Goal: Information Seeking & Learning: Understand process/instructions

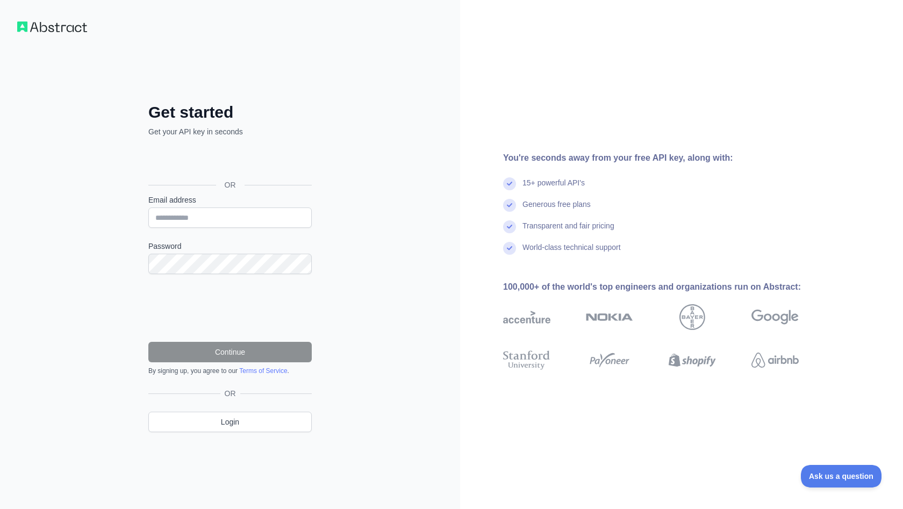
click at [224, 164] on div "Sign in with Google. Opens in new tab" at bounding box center [228, 161] width 161 height 24
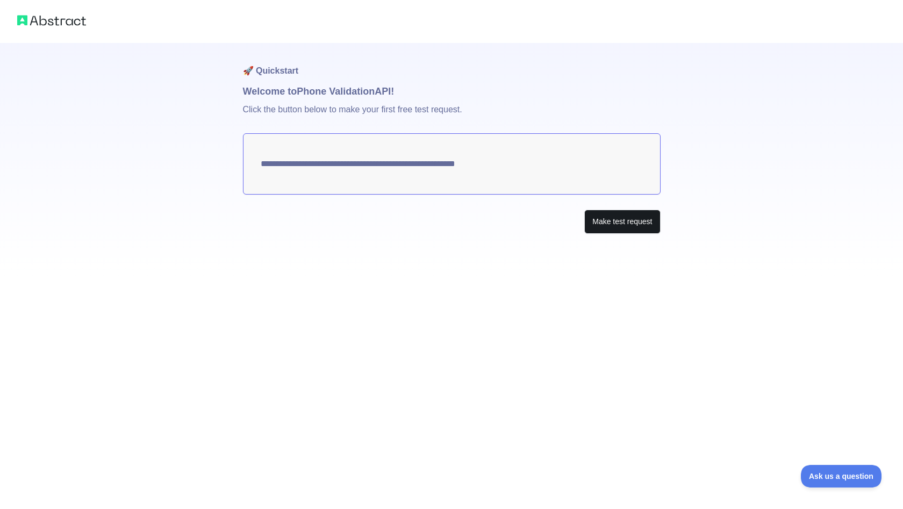
click at [608, 226] on button "Make test request" at bounding box center [622, 222] width 76 height 24
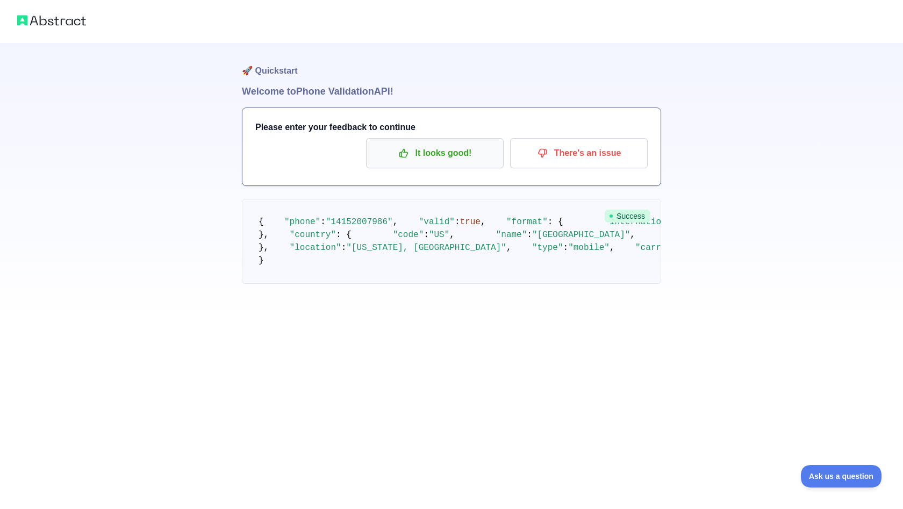
click at [422, 161] on p "It looks good!" at bounding box center [434, 153] width 121 height 18
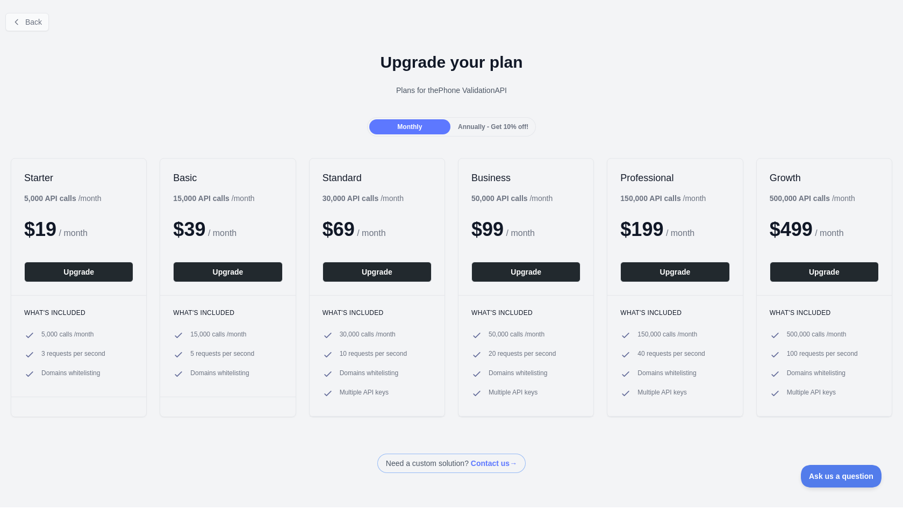
click at [30, 29] on button "Back" at bounding box center [27, 22] width 44 height 18
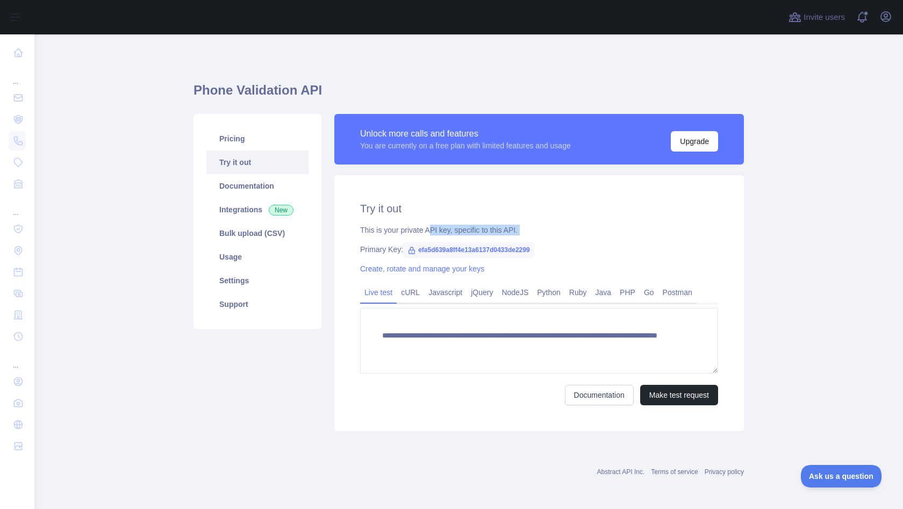
drag, startPoint x: 434, startPoint y: 227, endPoint x: 502, endPoint y: 235, distance: 68.7
click at [502, 235] on div "**********" at bounding box center [538, 303] width 409 height 256
click at [510, 228] on div "This is your private API key, specific to this API." at bounding box center [539, 230] width 358 height 11
drag, startPoint x: 522, startPoint y: 231, endPoint x: 395, endPoint y: 231, distance: 126.8
click at [395, 231] on div "This is your private API key, specific to this API." at bounding box center [539, 230] width 358 height 11
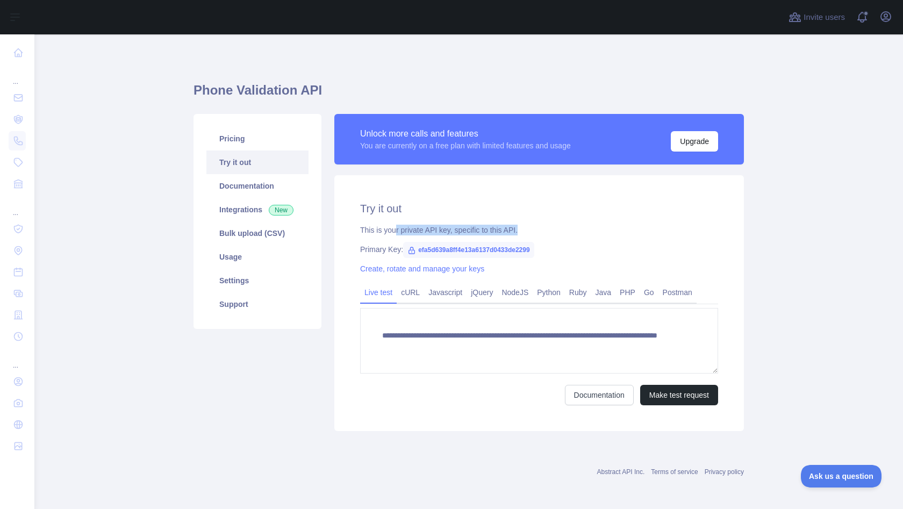
click at [395, 231] on div "This is your private API key, specific to this API." at bounding box center [539, 230] width 358 height 11
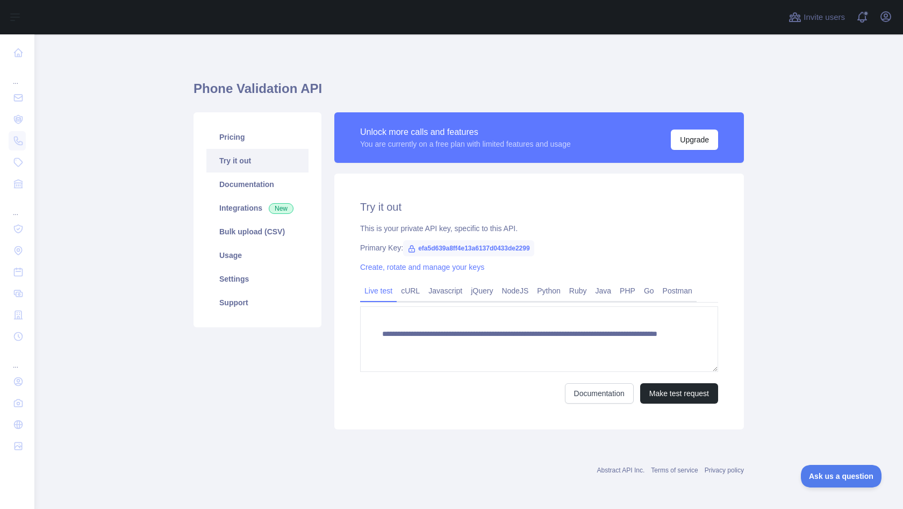
scroll to position [2, 0]
click at [462, 282] on link "Javascript" at bounding box center [445, 290] width 42 height 17
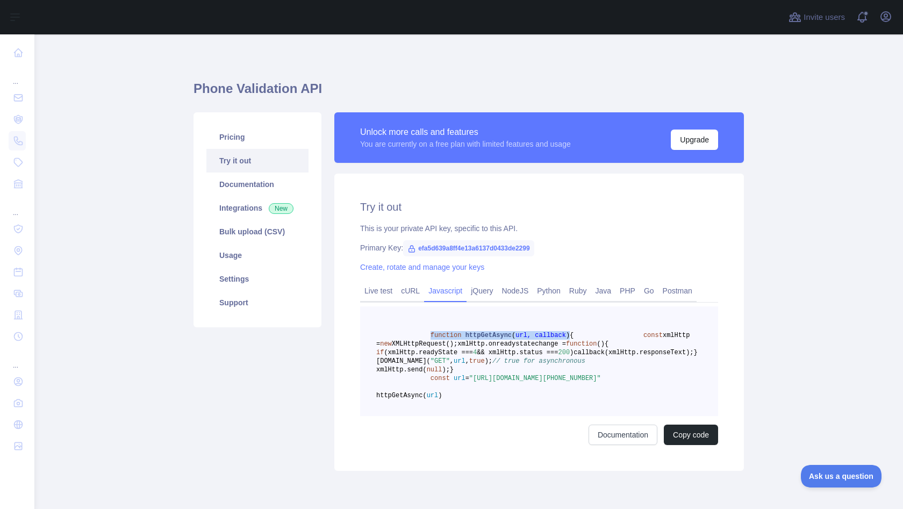
drag, startPoint x: 430, startPoint y: 333, endPoint x: 569, endPoint y: 334, distance: 139.2
click at [569, 334] on span "function httpGetAsync ( url, callback ) {" at bounding box center [474, 336] width 197 height 8
click at [569, 334] on span ")" at bounding box center [568, 336] width 4 height 8
click at [521, 348] on span "xmlHttp.onreadystatechange =" at bounding box center [511, 344] width 109 height 8
drag, startPoint x: 491, startPoint y: 355, endPoint x: 508, endPoint y: 355, distance: 17.7
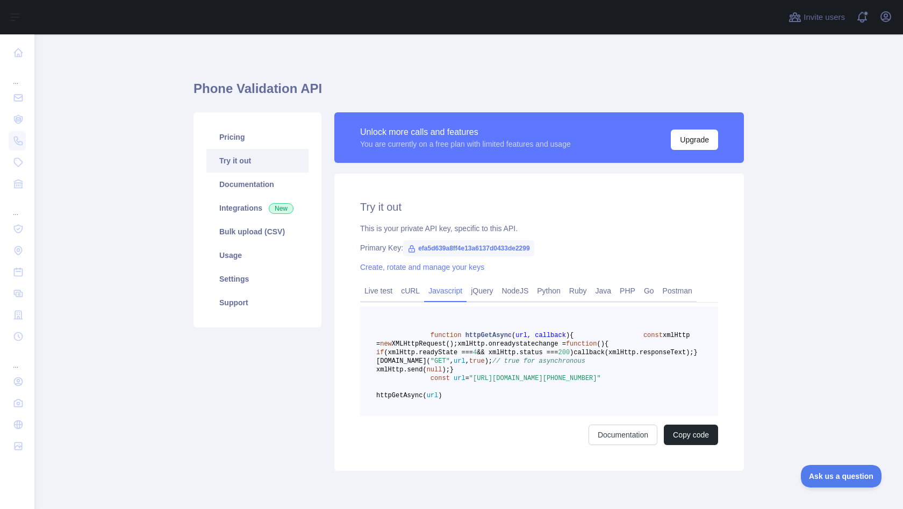
click at [508, 348] on span "xmlHttp.onreadystatechange =" at bounding box center [511, 344] width 109 height 8
click at [516, 316] on pre "function httpGetAsync ( url, callback ) { const xmlHttp = new XMLHttpRequest();…" at bounding box center [539, 361] width 358 height 110
click at [487, 291] on link "jQuery" at bounding box center [481, 290] width 31 height 17
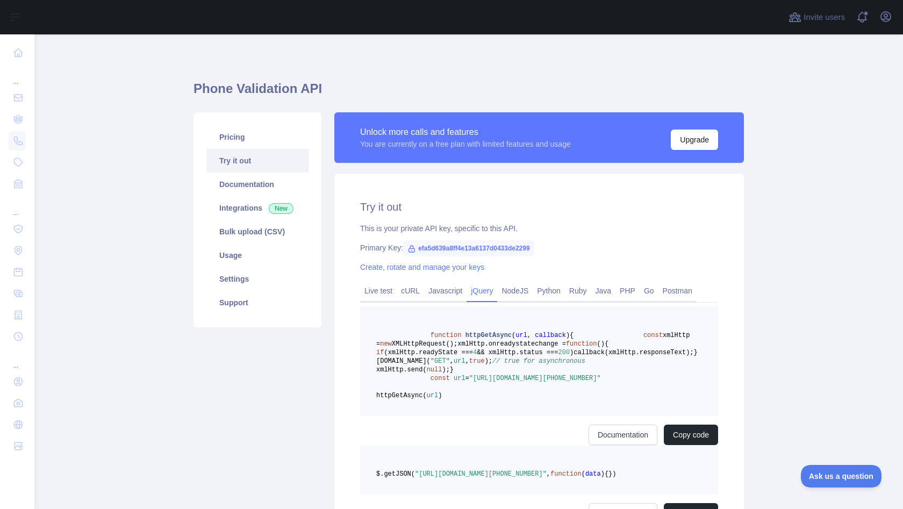
scroll to position [0, 0]
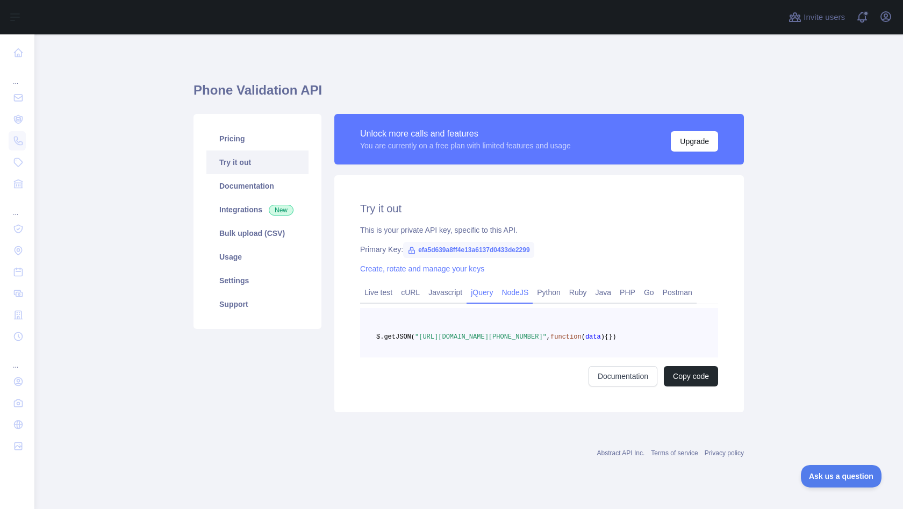
click at [510, 291] on link "NodeJS" at bounding box center [514, 292] width 35 height 17
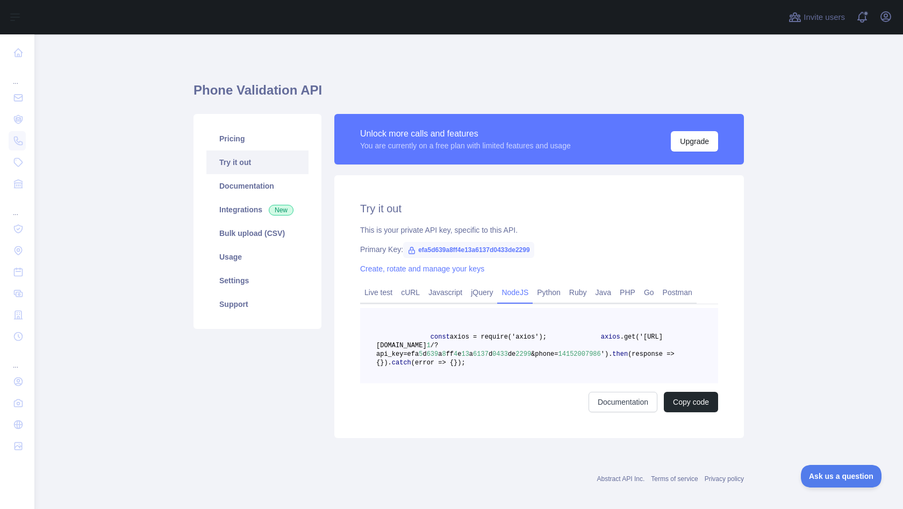
drag, startPoint x: 455, startPoint y: 366, endPoint x: 500, endPoint y: 368, distance: 44.6
click at [500, 368] on pre "const axios = require('axios'); axios .get('[URL][DOMAIN_NAME] 1 /?api_key=efa …" at bounding box center [539, 345] width 358 height 75
click at [478, 297] on link "jQuery" at bounding box center [481, 292] width 31 height 17
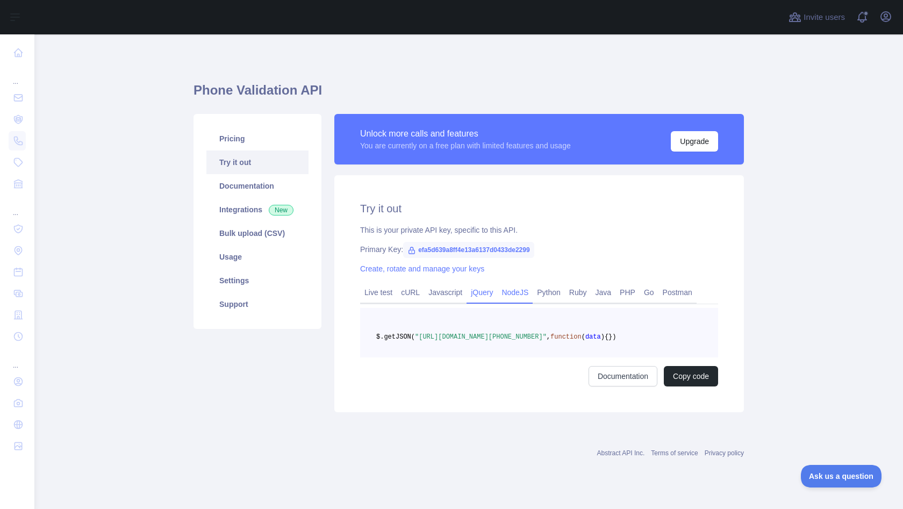
click at [527, 293] on link "NodeJS" at bounding box center [514, 292] width 35 height 17
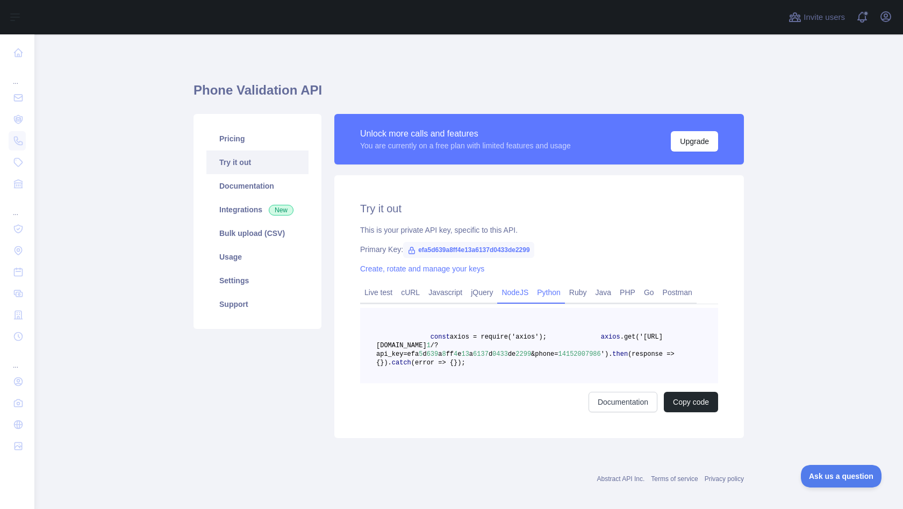
click at [551, 293] on link "Python" at bounding box center [549, 292] width 32 height 17
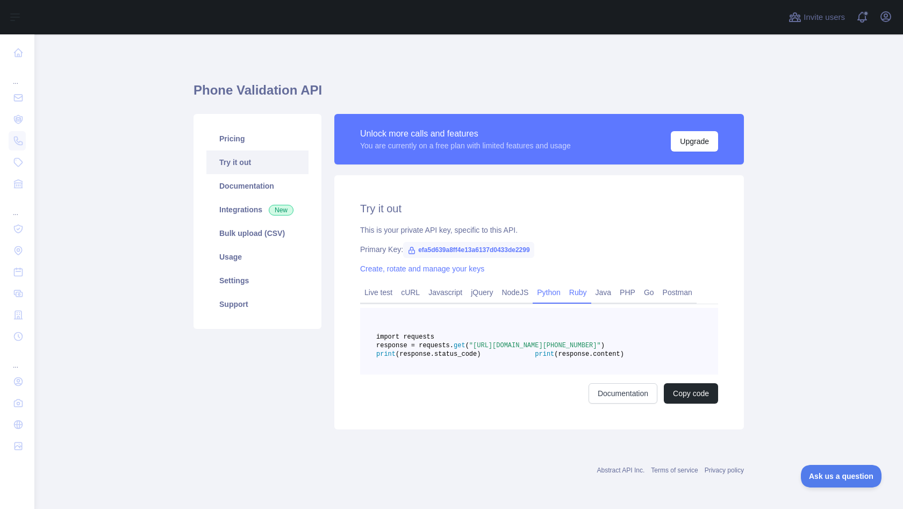
click at [587, 297] on link "Ruby" at bounding box center [578, 292] width 26 height 17
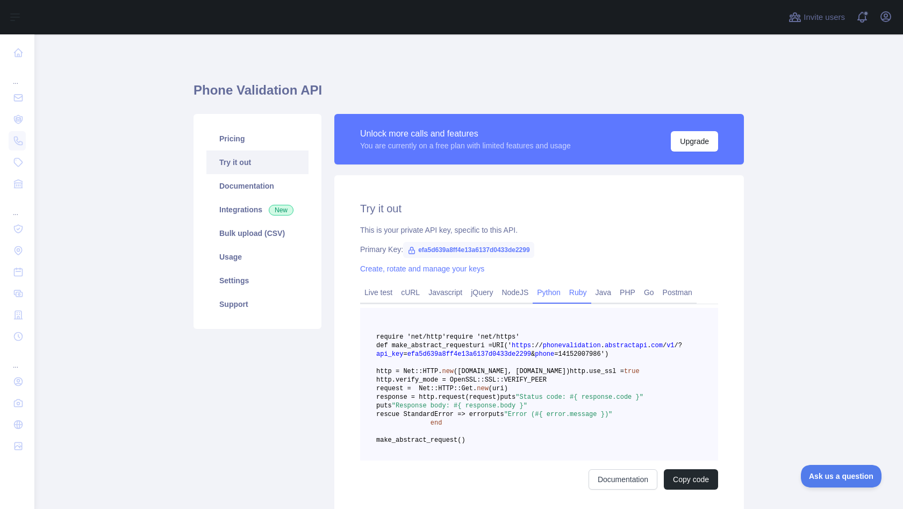
click at [555, 294] on link "Python" at bounding box center [549, 292] width 32 height 17
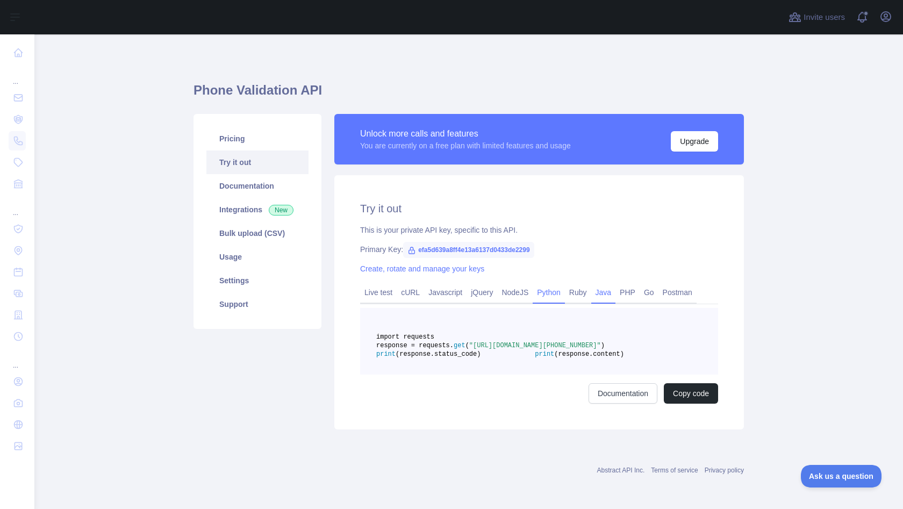
click at [616, 297] on link "Java" at bounding box center [603, 292] width 25 height 17
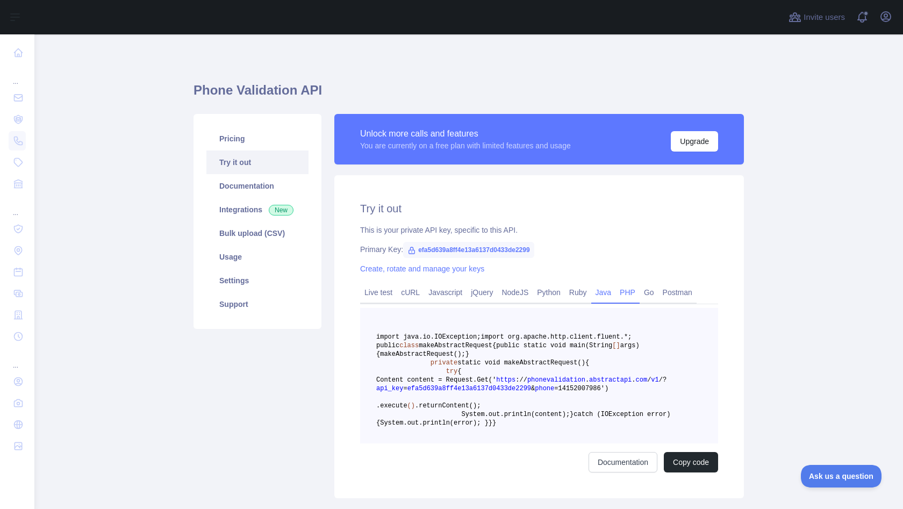
click at [635, 297] on link "PHP" at bounding box center [627, 292] width 24 height 17
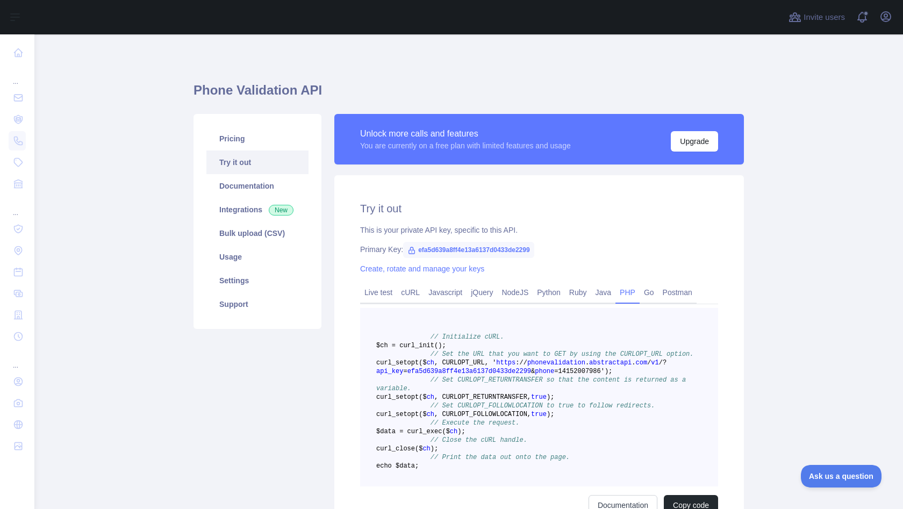
click at [639, 297] on link "PHP" at bounding box center [627, 292] width 24 height 17
click at [533, 294] on link "NodeJS" at bounding box center [514, 292] width 35 height 17
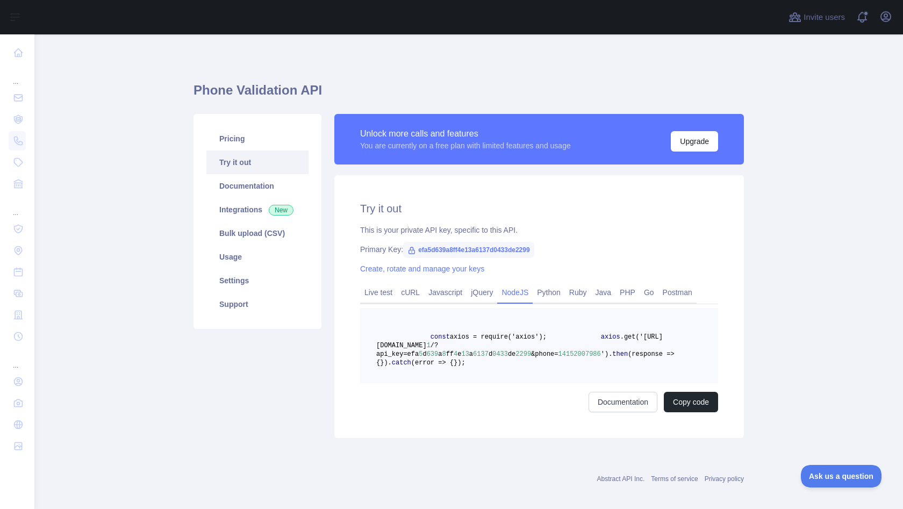
scroll to position [20, 0]
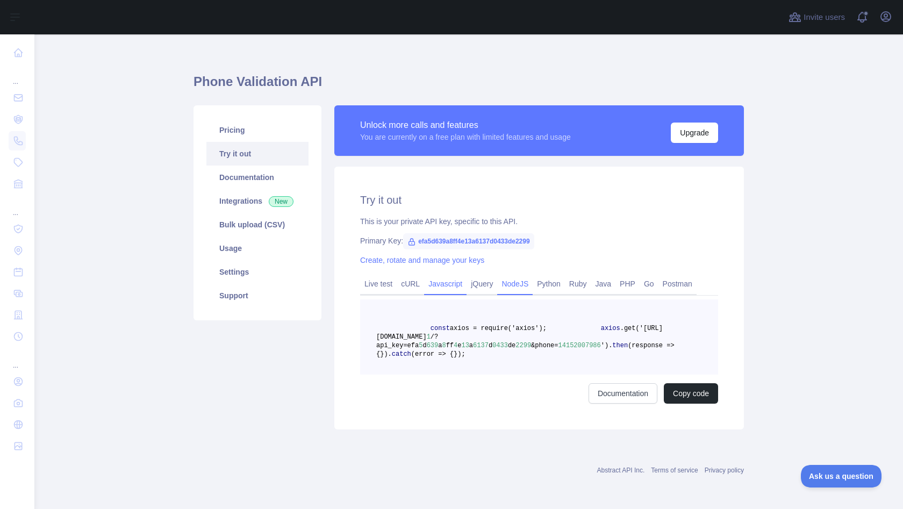
click at [457, 278] on link "Javascript" at bounding box center [445, 283] width 42 height 17
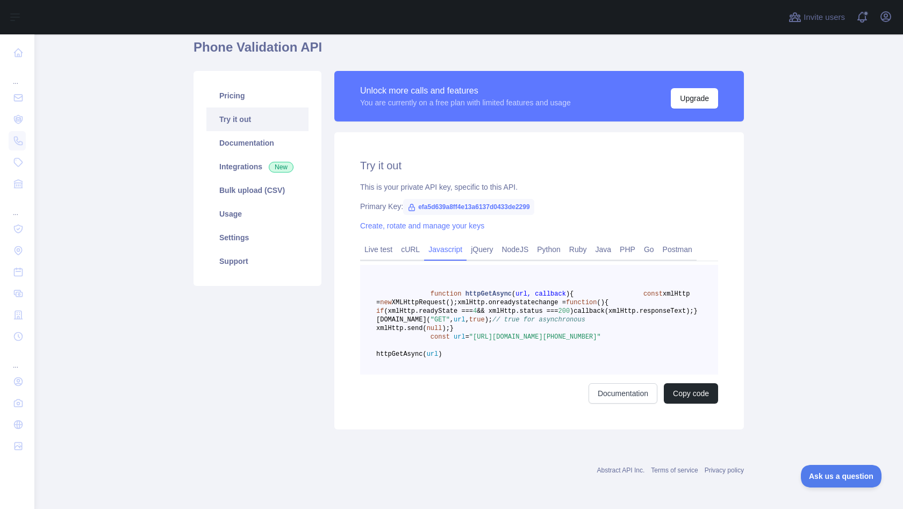
scroll to position [95, 0]
click at [632, 400] on link "Documentation" at bounding box center [622, 393] width 69 height 20
